Goal: Complete application form: Complete application form

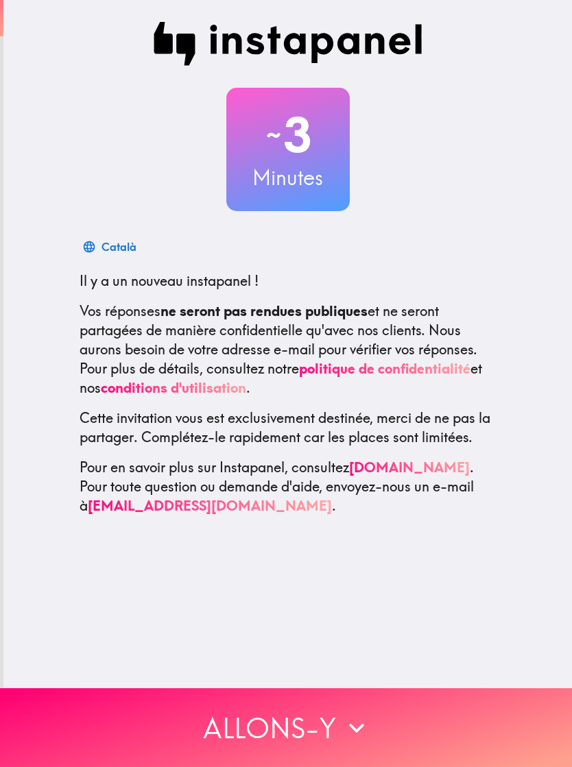
click at [396, 728] on button "Allons-y" at bounding box center [286, 727] width 572 height 79
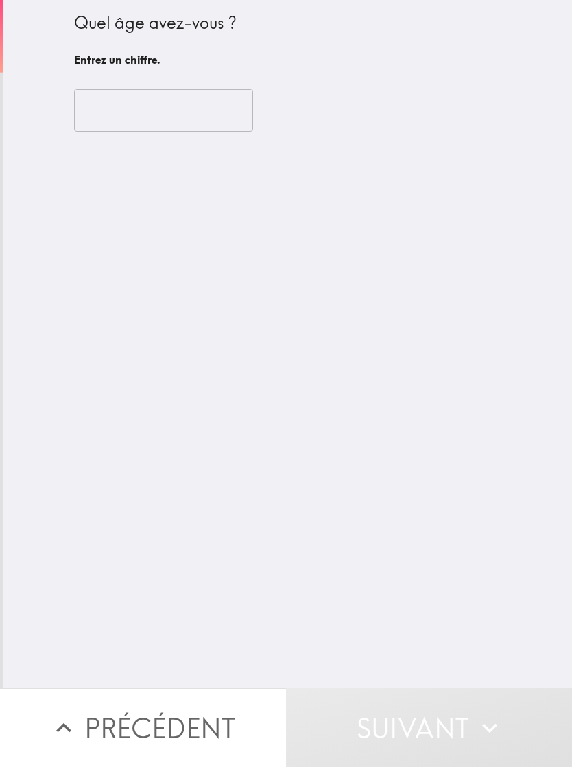
click at [200, 106] on input "number" at bounding box center [163, 110] width 179 height 43
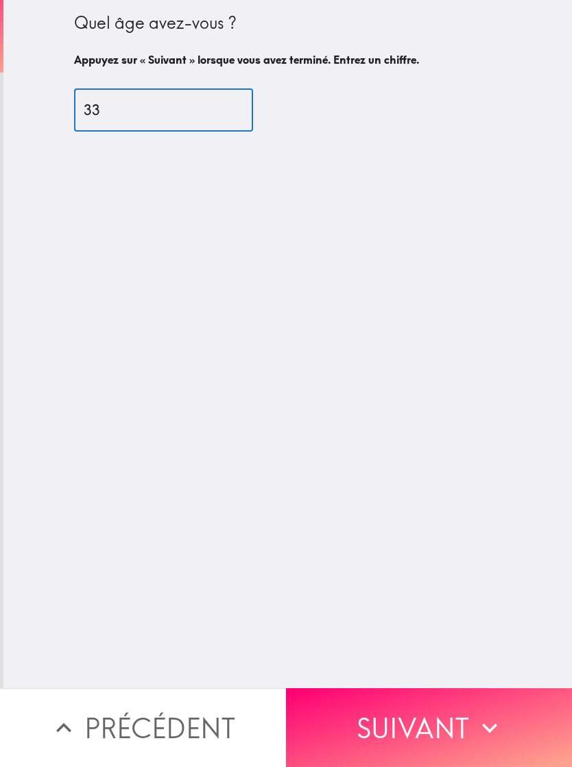
type input "33"
click at [435, 747] on button "Suivant" at bounding box center [429, 727] width 286 height 79
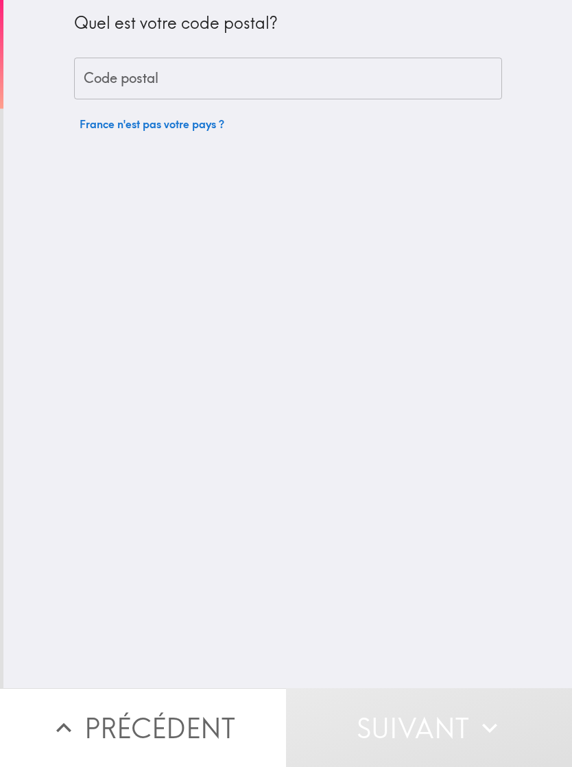
click at [442, 91] on input "Code postal" at bounding box center [288, 79] width 428 height 43
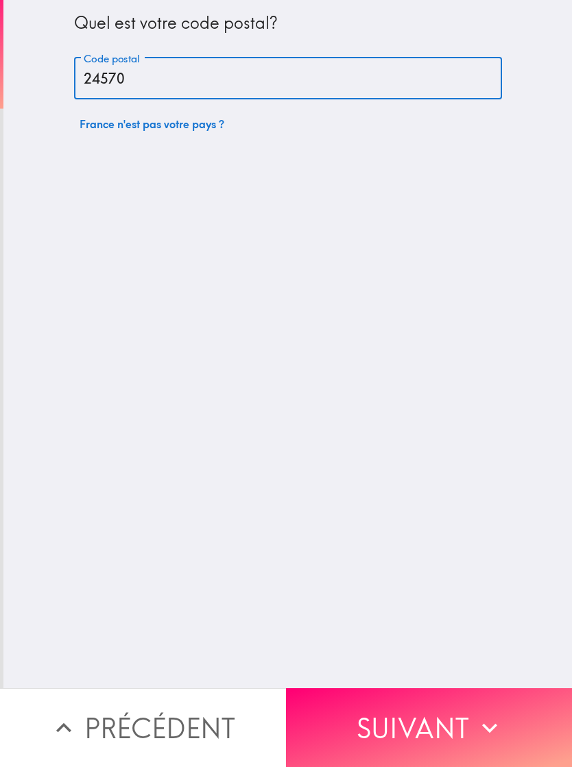
type input "24570"
click at [514, 740] on button "Suivant" at bounding box center [429, 727] width 286 height 79
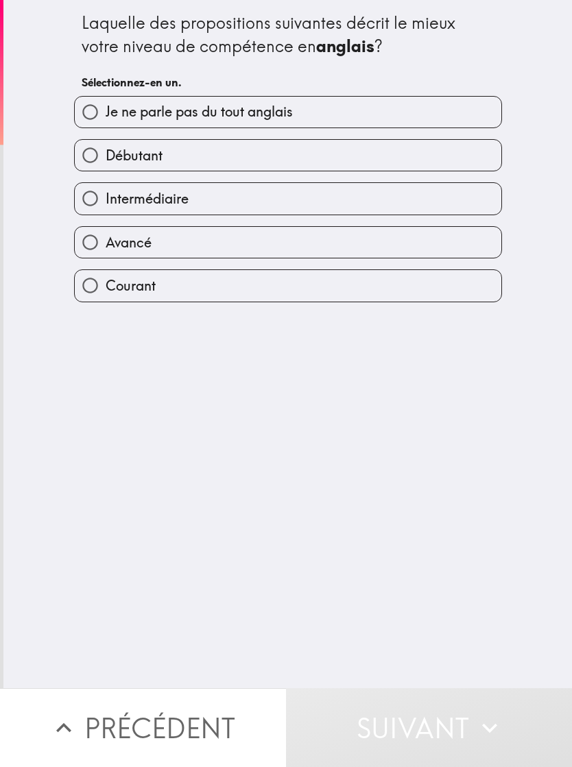
click at [409, 158] on label "Débutant" at bounding box center [288, 155] width 426 height 31
click at [106, 158] on input "Débutant" at bounding box center [90, 155] width 31 height 31
radio input "true"
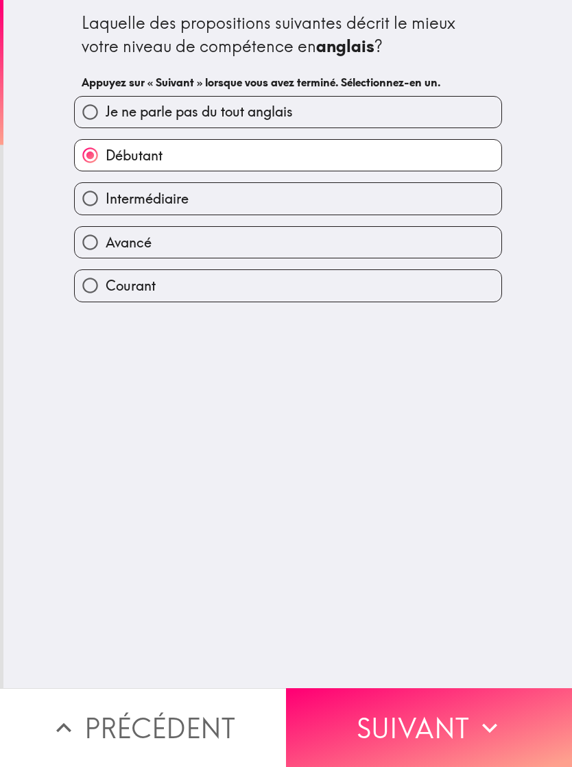
click at [472, 727] on button "Suivant" at bounding box center [429, 727] width 286 height 79
